Goal: Task Accomplishment & Management: Manage account settings

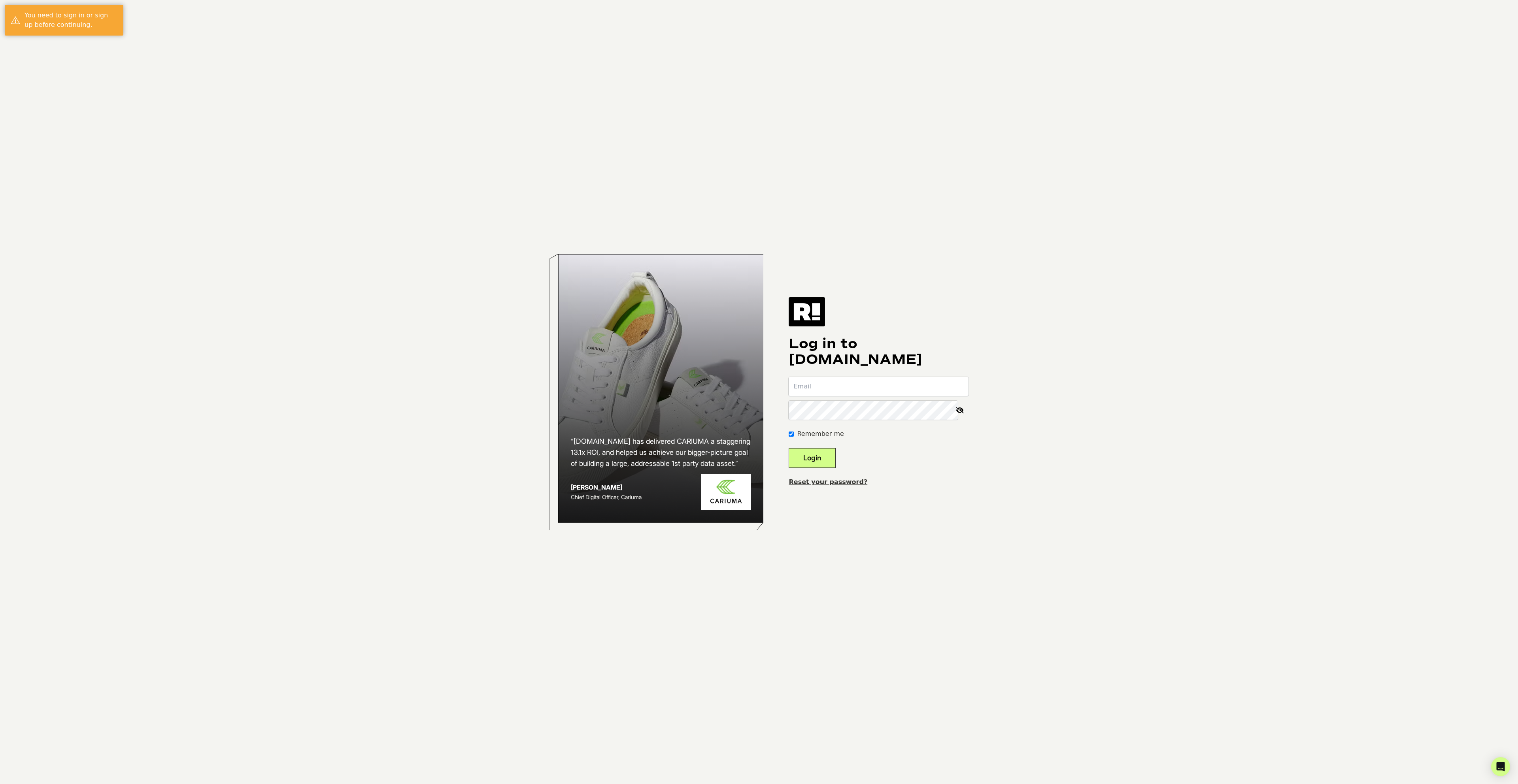
click at [861, 388] on input "email" at bounding box center [878, 386] width 180 height 19
type input "[PERSON_NAME][EMAIL_ADDRESS][DOMAIN_NAME]"
click at [959, 410] on icon at bounding box center [960, 410] width 18 height 19
click at [836, 459] on button "Login" at bounding box center [812, 458] width 47 height 20
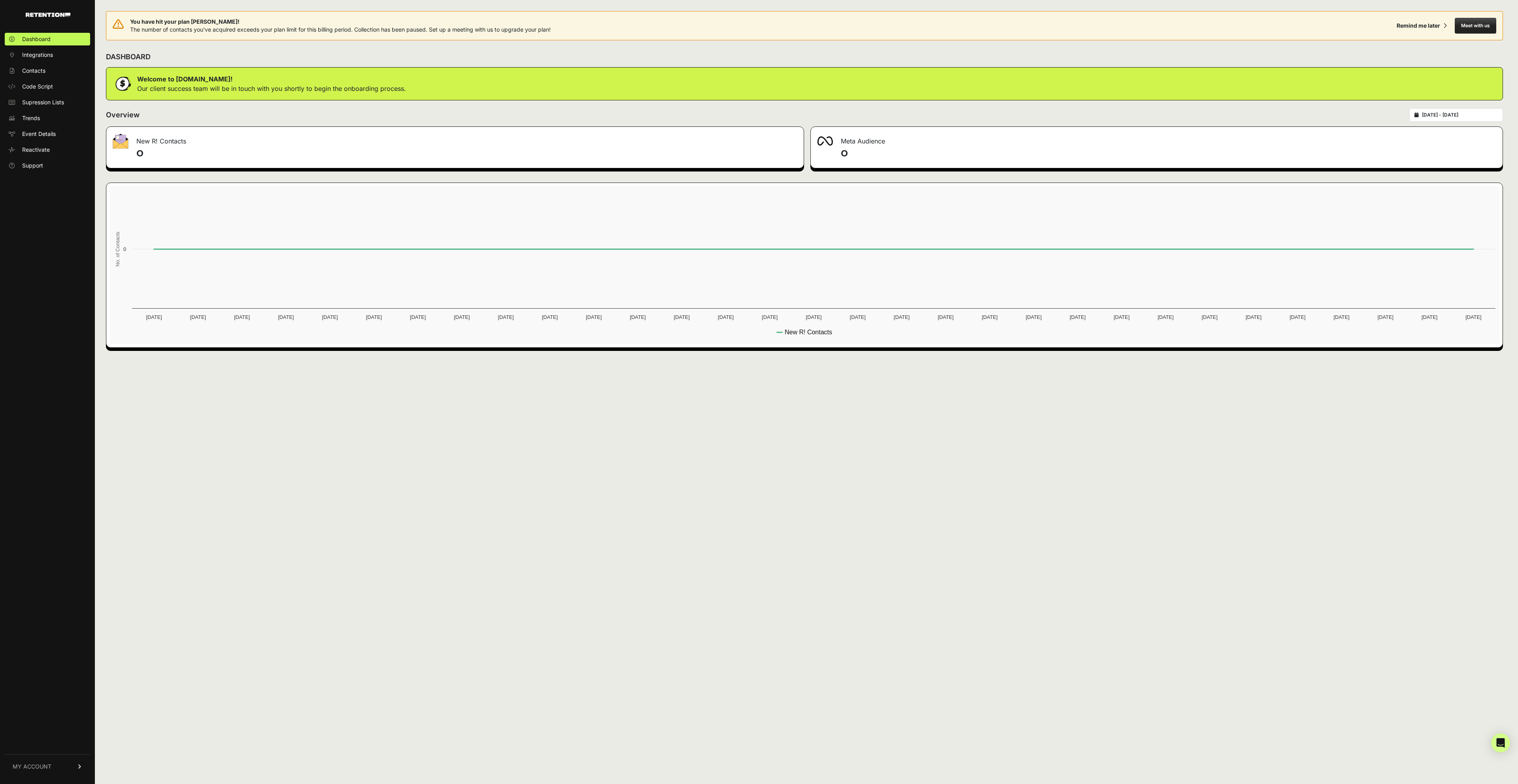
click at [49, 764] on span "MY ACCOUNT" at bounding box center [32, 766] width 39 height 8
click at [42, 691] on span "Account Details" at bounding box center [42, 693] width 41 height 8
